Goal: Information Seeking & Learning: Learn about a topic

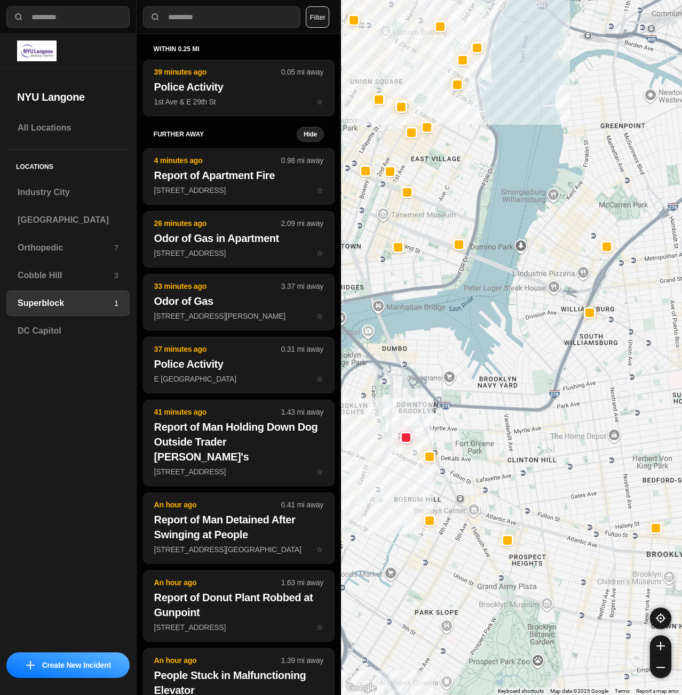
select select "*"
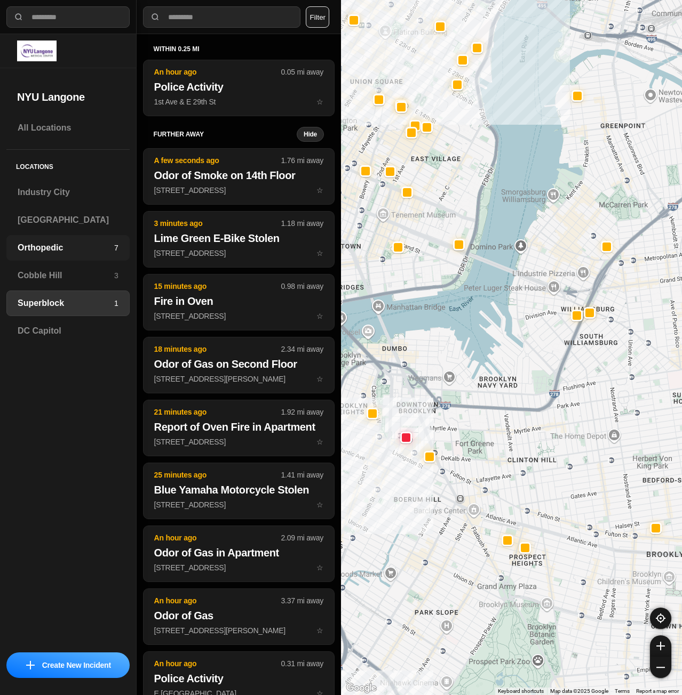
click at [51, 249] on h3 "Orthopedic" at bounding box center [66, 248] width 97 height 13
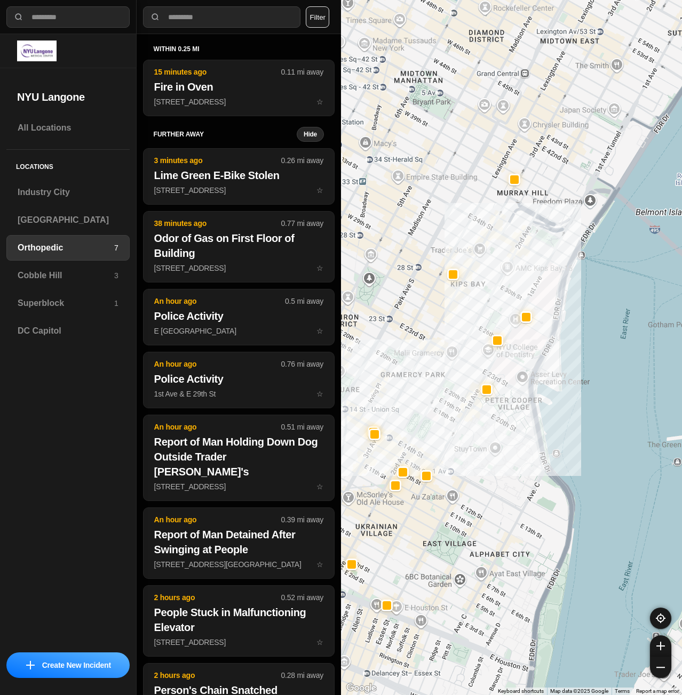
drag, startPoint x: 514, startPoint y: 269, endPoint x: 482, endPoint y: 344, distance: 81.4
click at [477, 347] on div at bounding box center [511, 347] width 341 height 695
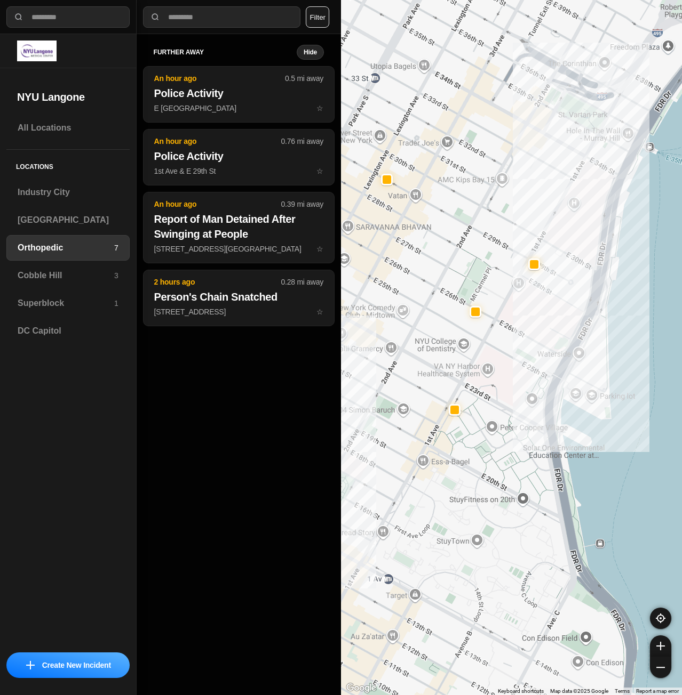
drag, startPoint x: 509, startPoint y: 337, endPoint x: 511, endPoint y: 349, distance: 13.1
click at [511, 349] on div at bounding box center [511, 347] width 341 height 695
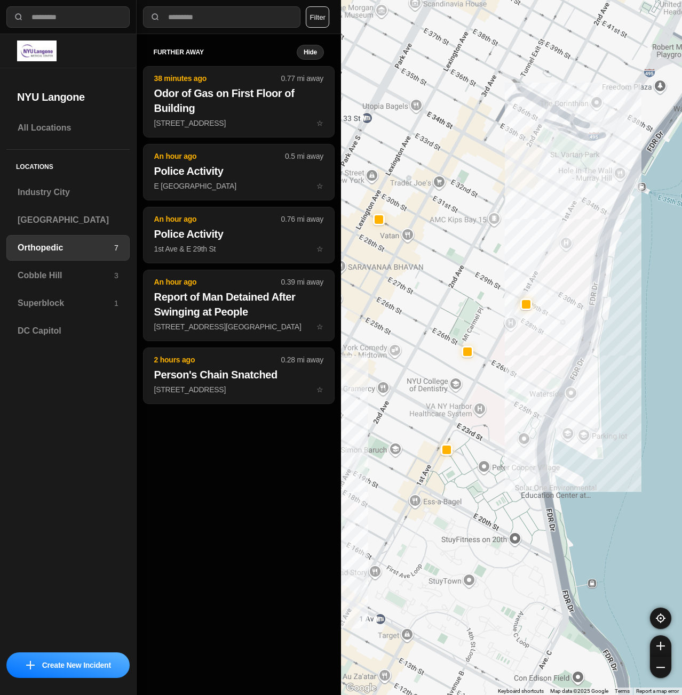
drag, startPoint x: 514, startPoint y: 342, endPoint x: 530, endPoint y: 420, distance: 80.0
click at [530, 420] on div at bounding box center [511, 347] width 341 height 695
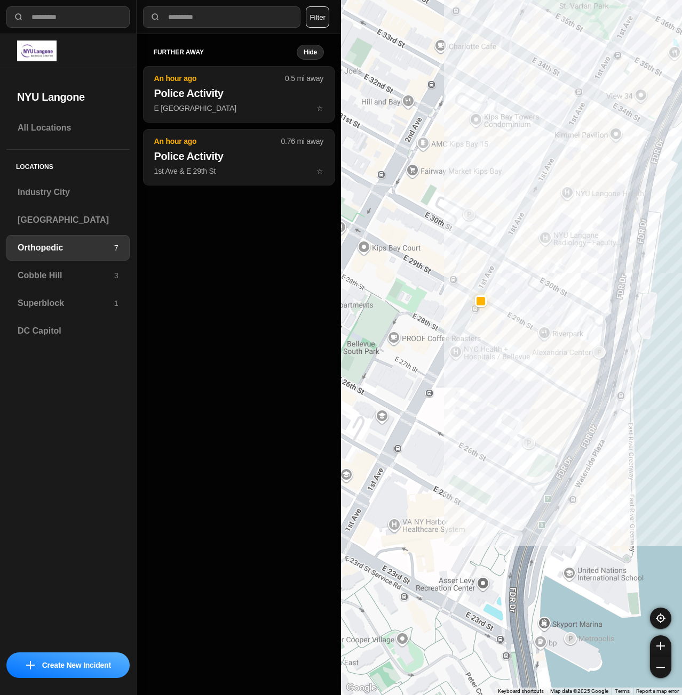
drag, startPoint x: 410, startPoint y: 302, endPoint x: 494, endPoint y: 333, distance: 90.3
click at [484, 331] on div "173 people" at bounding box center [511, 347] width 341 height 695
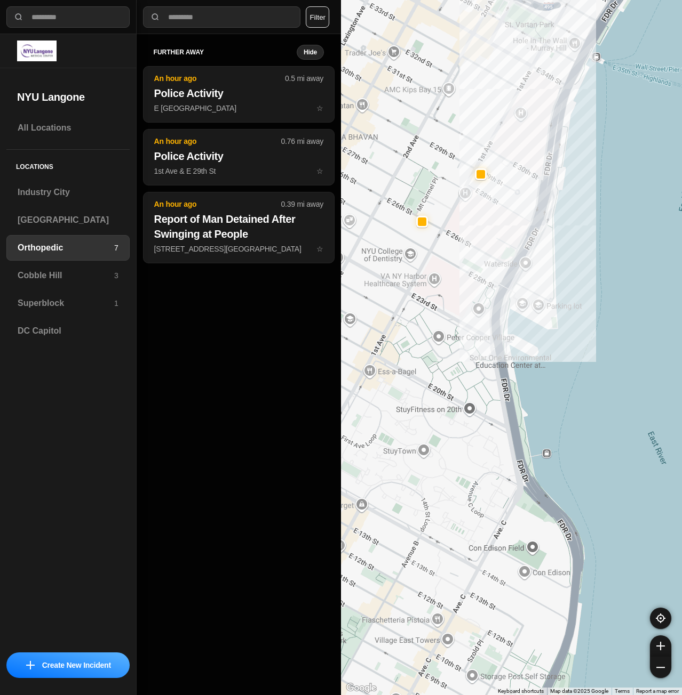
drag, startPoint x: 458, startPoint y: 137, endPoint x: 513, endPoint y: 214, distance: 94.1
click at [513, 213] on div at bounding box center [511, 347] width 341 height 695
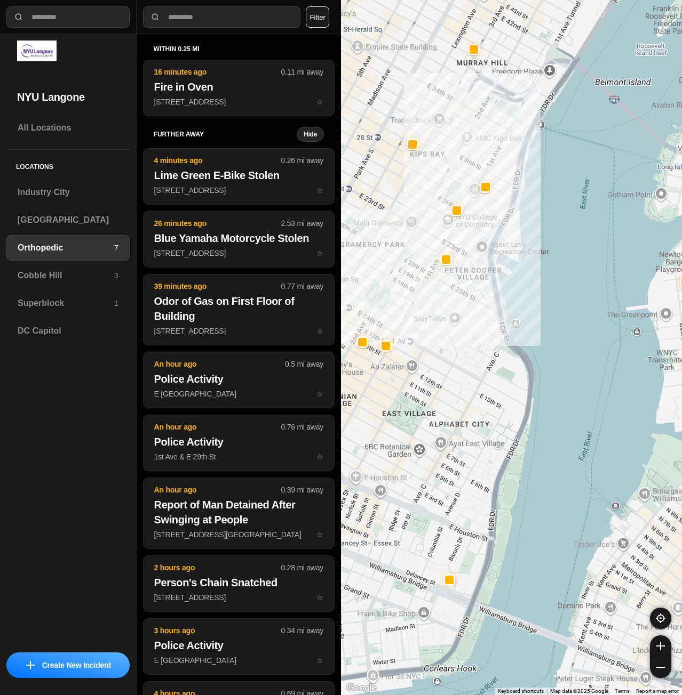
drag, startPoint x: 458, startPoint y: 168, endPoint x: 486, endPoint y: 217, distance: 56.4
click at [486, 217] on div at bounding box center [511, 347] width 341 height 695
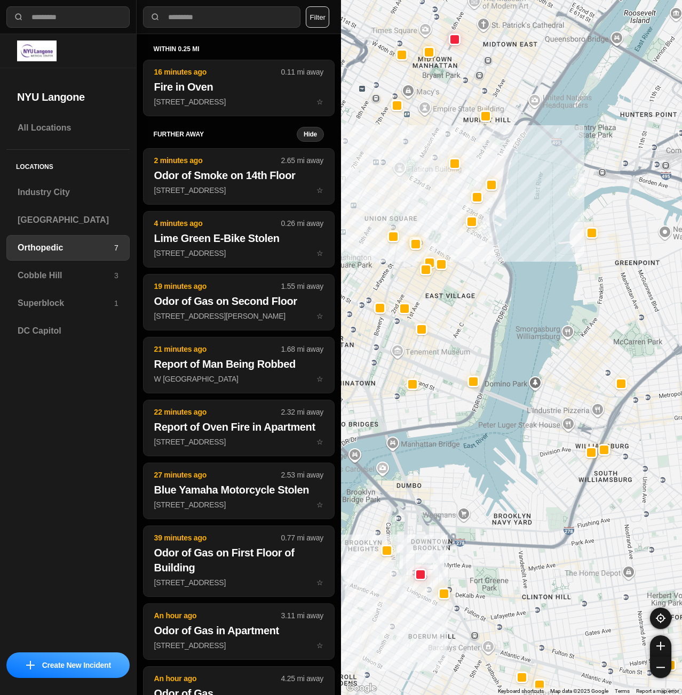
drag, startPoint x: 498, startPoint y: 195, endPoint x: 523, endPoint y: 193, distance: 24.6
click at [523, 193] on div at bounding box center [511, 347] width 341 height 695
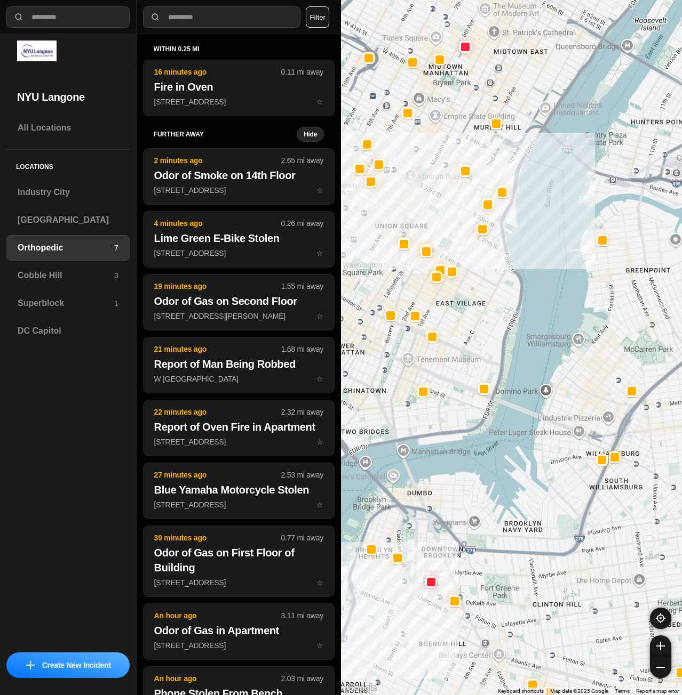
drag, startPoint x: 471, startPoint y: 90, endPoint x: 497, endPoint y: 137, distance: 52.7
click at [495, 136] on div at bounding box center [511, 347] width 341 height 695
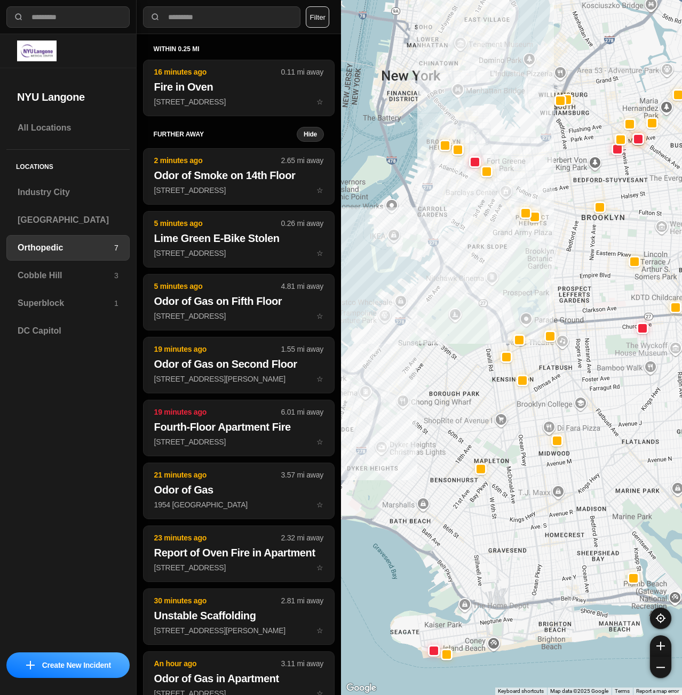
drag, startPoint x: 505, startPoint y: 247, endPoint x: 586, endPoint y: 335, distance: 119.3
click at [585, 336] on div at bounding box center [511, 347] width 341 height 695
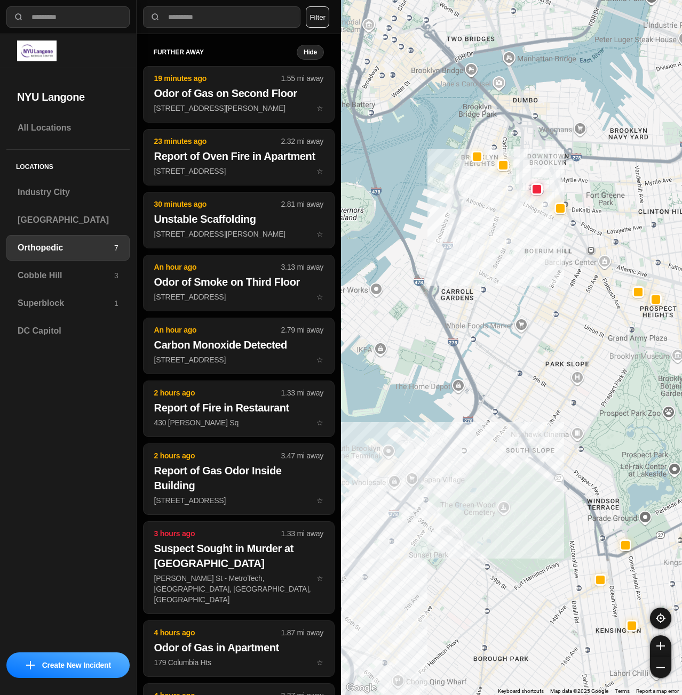
drag, startPoint x: 443, startPoint y: 221, endPoint x: 516, endPoint y: 252, distance: 79.3
click at [516, 252] on div at bounding box center [511, 347] width 341 height 695
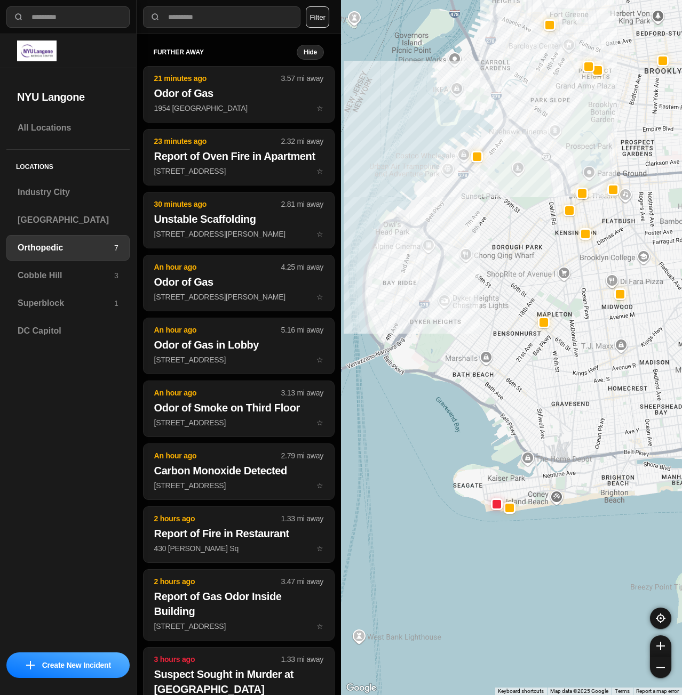
drag, startPoint x: 500, startPoint y: 168, endPoint x: 511, endPoint y: 193, distance: 27.0
click at [511, 193] on div at bounding box center [511, 347] width 341 height 695
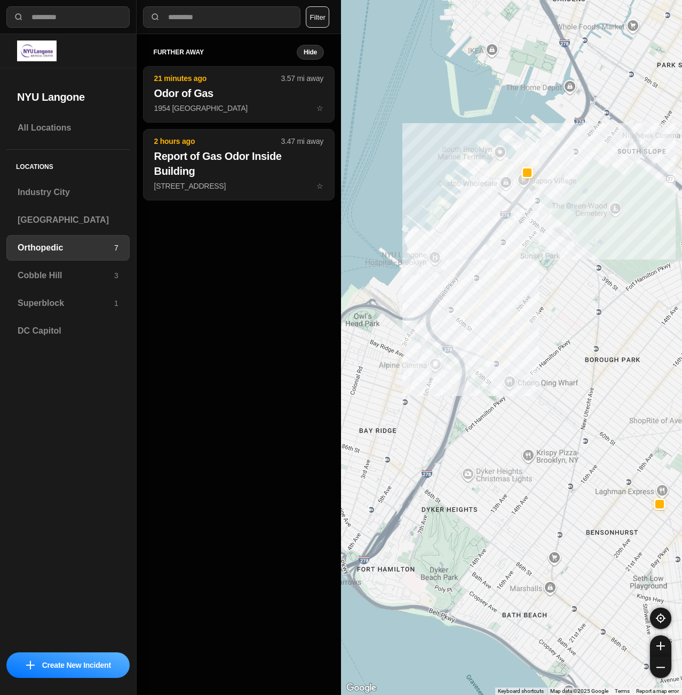
drag, startPoint x: 497, startPoint y: 221, endPoint x: 565, endPoint y: 215, distance: 69.1
click at [565, 215] on div at bounding box center [511, 347] width 341 height 695
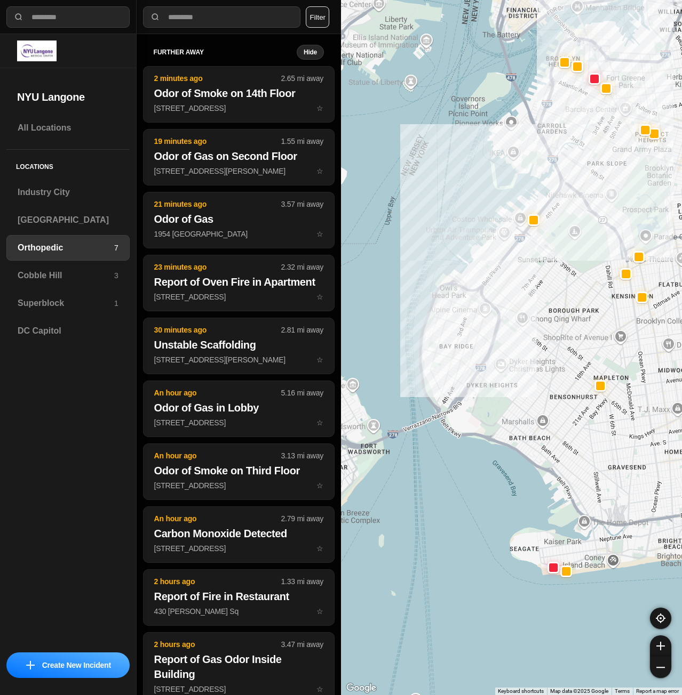
drag, startPoint x: 619, startPoint y: 427, endPoint x: 564, endPoint y: 387, distance: 68.4
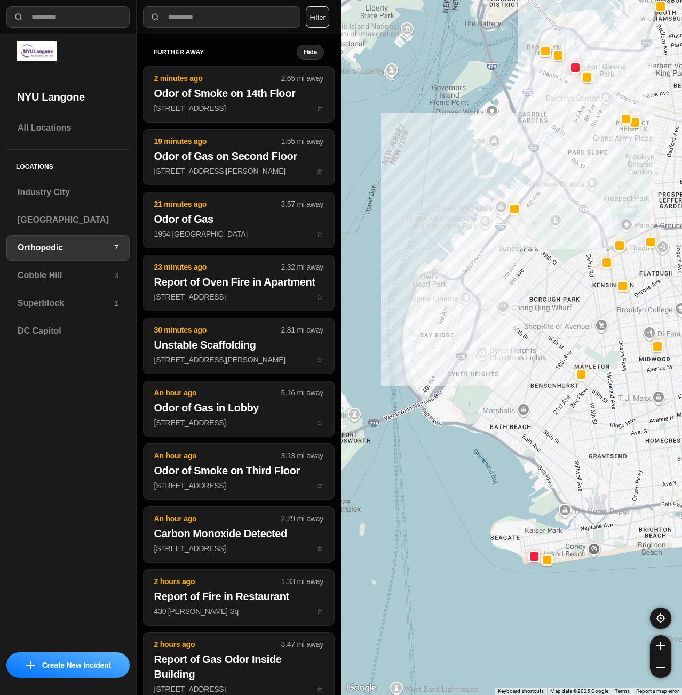
drag, startPoint x: 633, startPoint y: 412, endPoint x: 594, endPoint y: 410, distance: 38.5
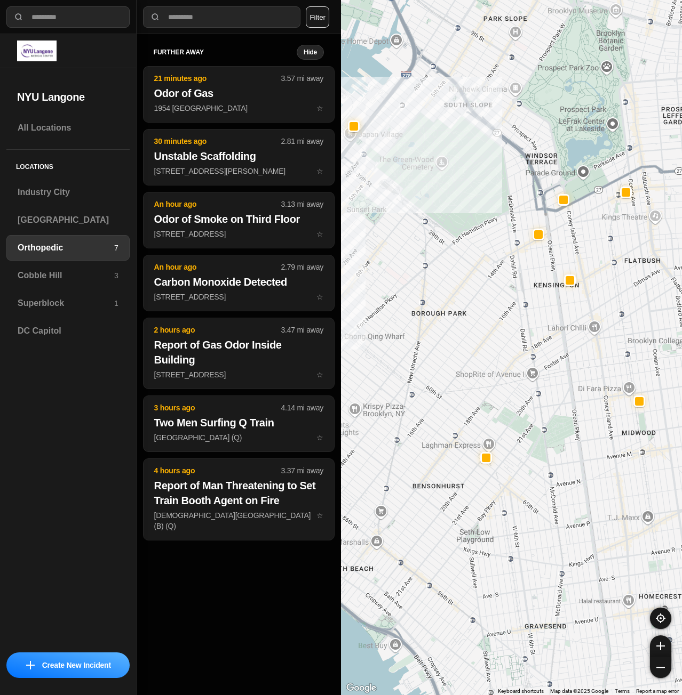
drag, startPoint x: 588, startPoint y: 278, endPoint x: 587, endPoint y: 319, distance: 41.1
click at [587, 319] on div at bounding box center [511, 347] width 341 height 695
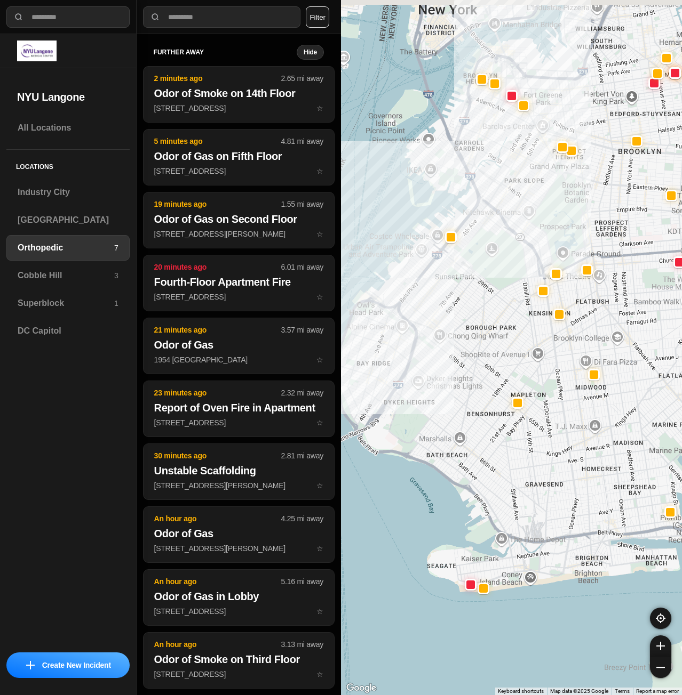
drag, startPoint x: 453, startPoint y: 204, endPoint x: 476, endPoint y: 225, distance: 30.9
click at [476, 225] on div at bounding box center [511, 347] width 341 height 695
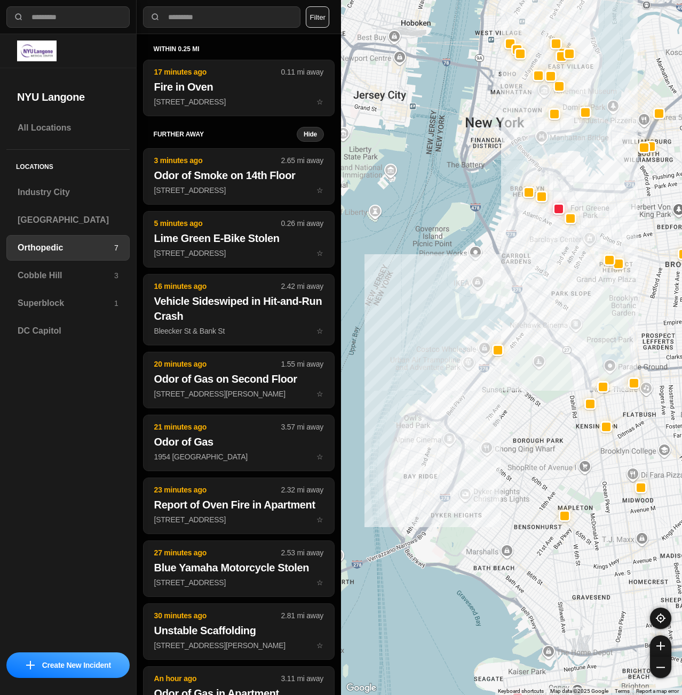
drag, startPoint x: 577, startPoint y: 204, endPoint x: 582, endPoint y: 236, distance: 31.9
click at [582, 236] on div at bounding box center [511, 347] width 341 height 695
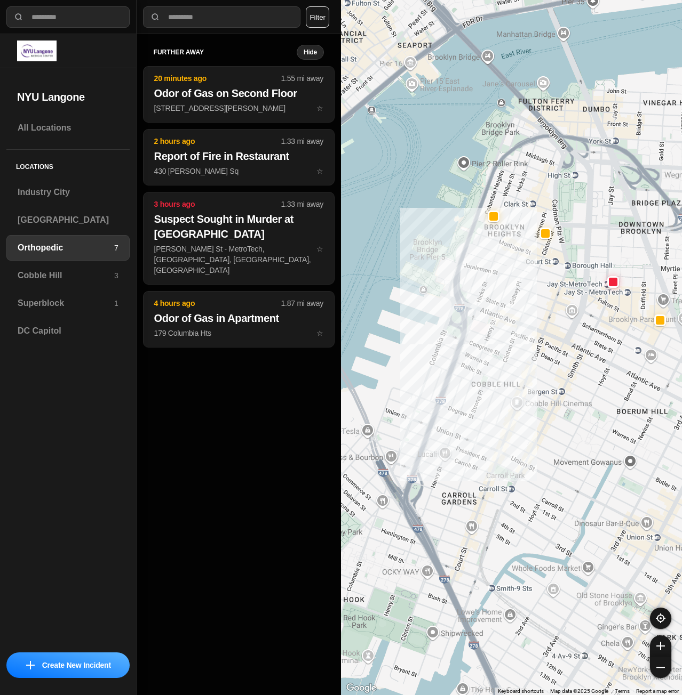
drag, startPoint x: 581, startPoint y: 298, endPoint x: 561, endPoint y: 301, distance: 21.0
click at [561, 301] on div at bounding box center [511, 347] width 341 height 695
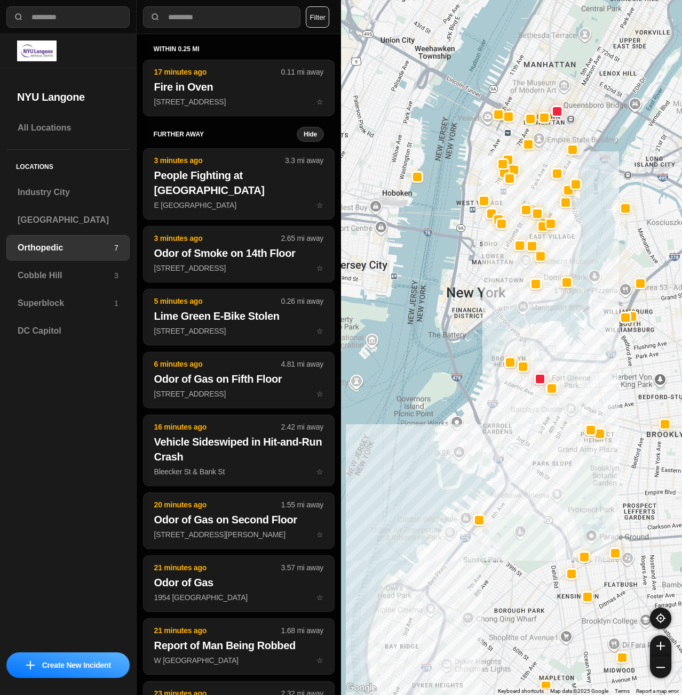
drag, startPoint x: 590, startPoint y: 260, endPoint x: 576, endPoint y: 315, distance: 56.1
click at [576, 315] on div at bounding box center [511, 347] width 341 height 695
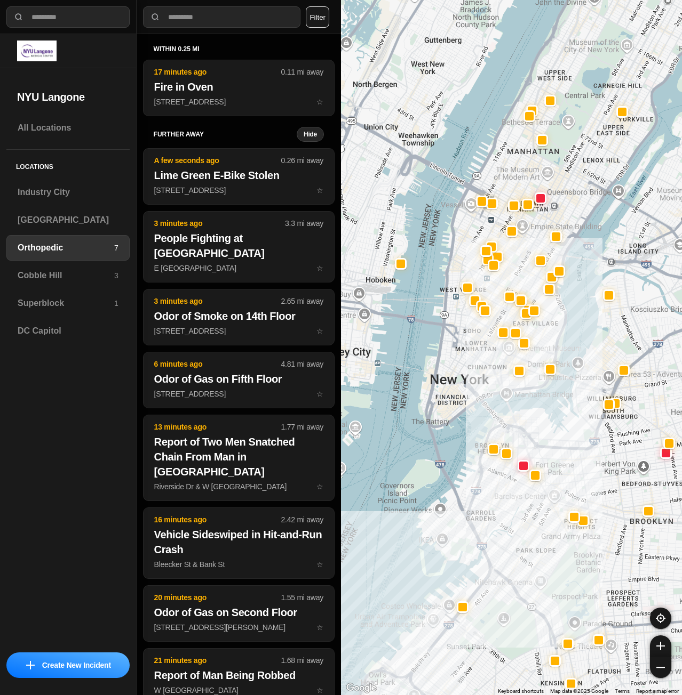
drag, startPoint x: 599, startPoint y: 211, endPoint x: 587, endPoint y: 275, distance: 65.7
click at [587, 275] on div at bounding box center [511, 347] width 341 height 695
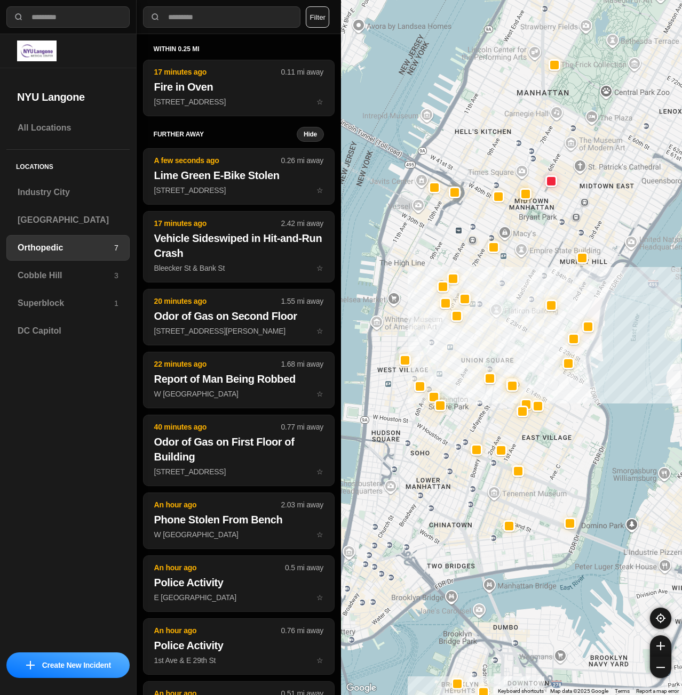
drag, startPoint x: 666, startPoint y: 299, endPoint x: 641, endPoint y: 318, distance: 32.0
click at [641, 318] on div at bounding box center [511, 347] width 341 height 695
